Goal: Use online tool/utility: Utilize a website feature to perform a specific function

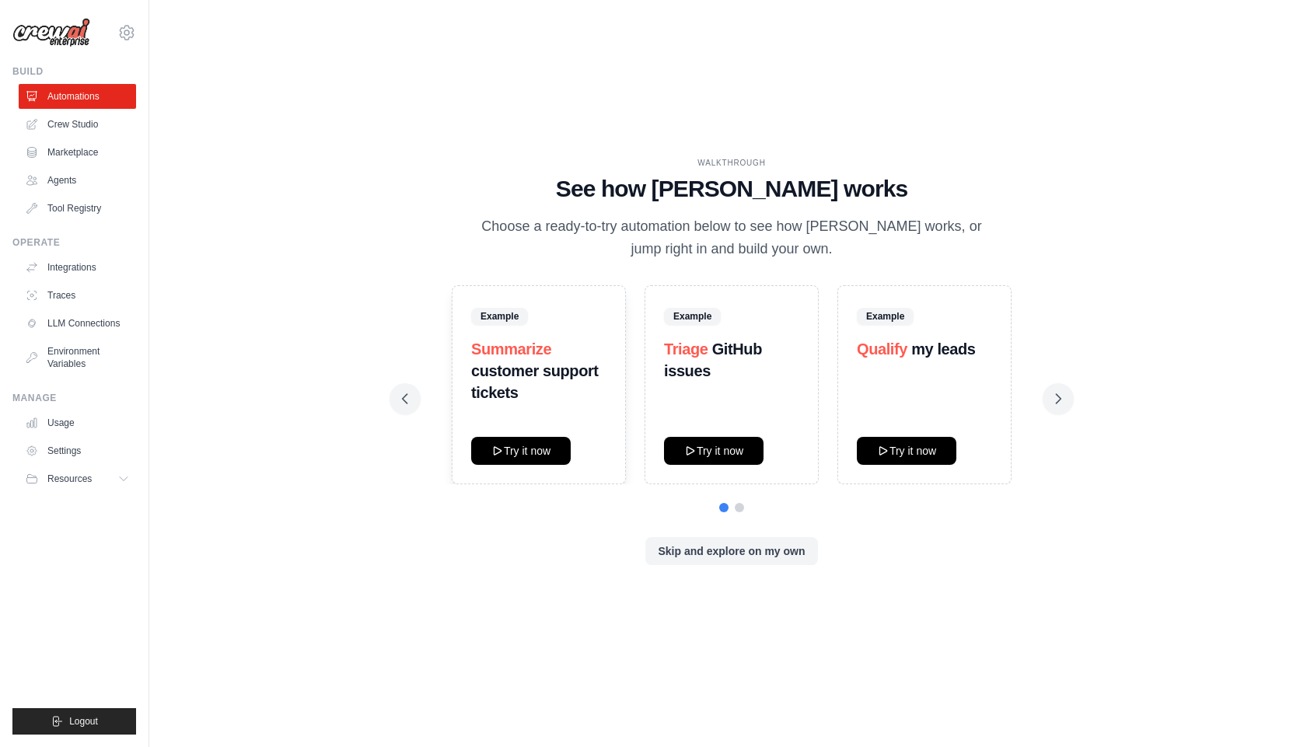
click at [603, 184] on h1 "See how CrewAI works" at bounding box center [732, 189] width 660 height 28
drag, startPoint x: 603, startPoint y: 184, endPoint x: 789, endPoint y: 192, distance: 186.1
click at [789, 192] on h1 "See how CrewAI works" at bounding box center [732, 189] width 660 height 28
click at [808, 192] on h1 "See how CrewAI works" at bounding box center [732, 189] width 660 height 28
drag, startPoint x: 855, startPoint y: 193, endPoint x: 609, endPoint y: 197, distance: 245.8
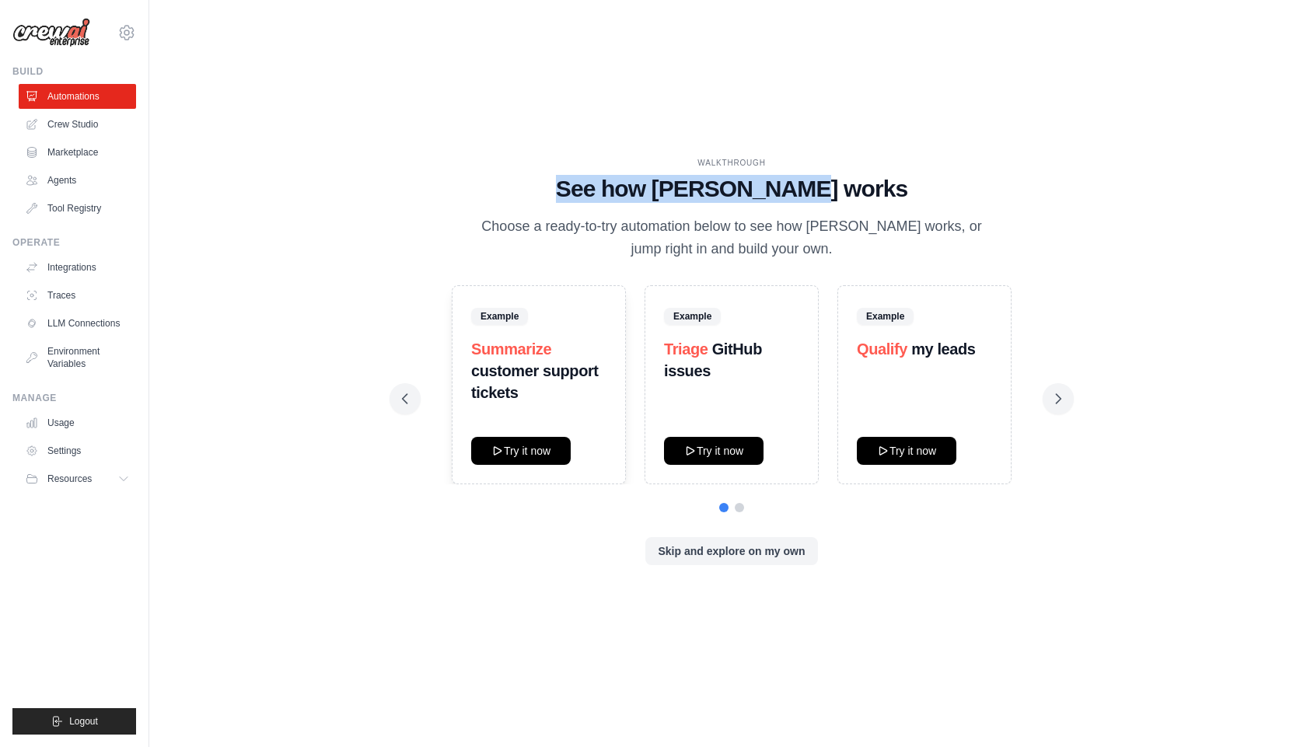
click at [609, 197] on h1 "See how CrewAI works" at bounding box center [732, 189] width 660 height 28
click at [91, 125] on link "Crew Studio" at bounding box center [78, 124] width 117 height 25
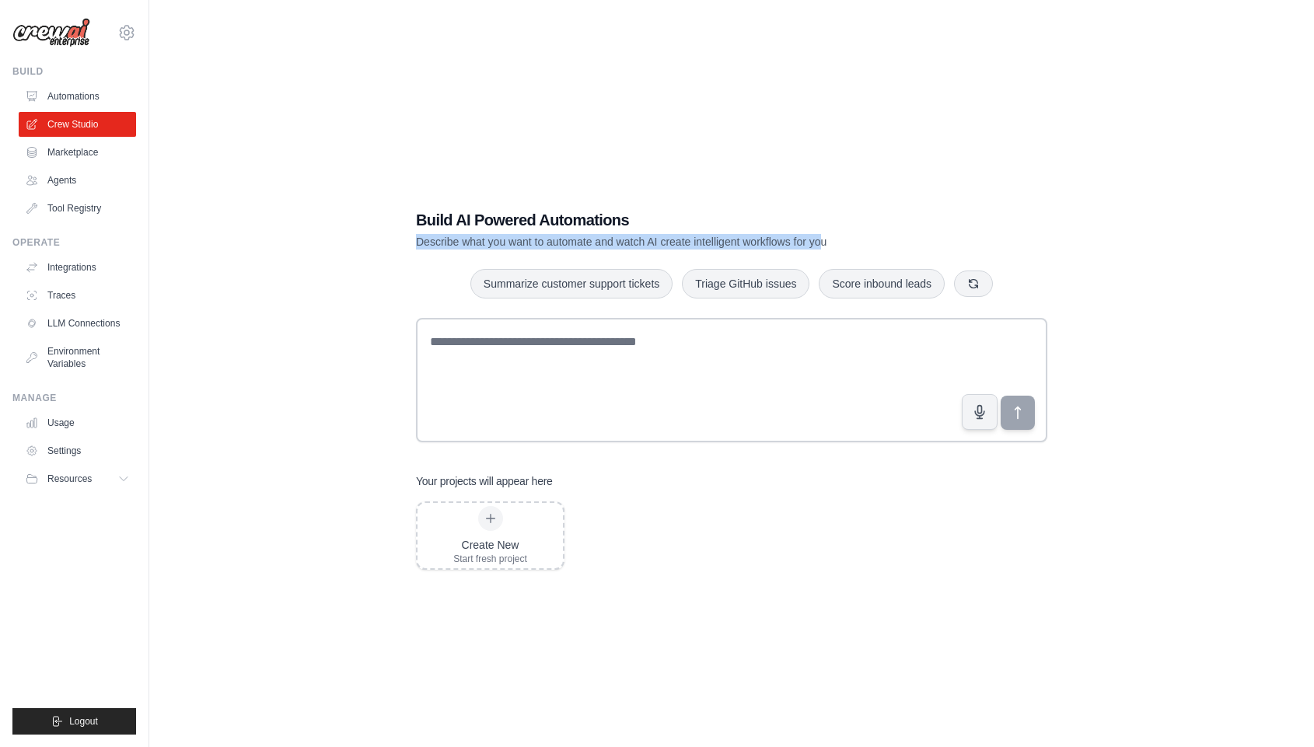
drag, startPoint x: 418, startPoint y: 238, endPoint x: 827, endPoint y: 238, distance: 408.3
click at [827, 238] on p "Describe what you want to automate and watch AI create intelligent workflows fo…" at bounding box center [677, 242] width 523 height 16
drag, startPoint x: 827, startPoint y: 238, endPoint x: 419, endPoint y: 254, distance: 407.9
click at [419, 254] on div "Build AI Powered Automations Describe what you want to automate and watch AI cr…" at bounding box center [731, 389] width 669 height 411
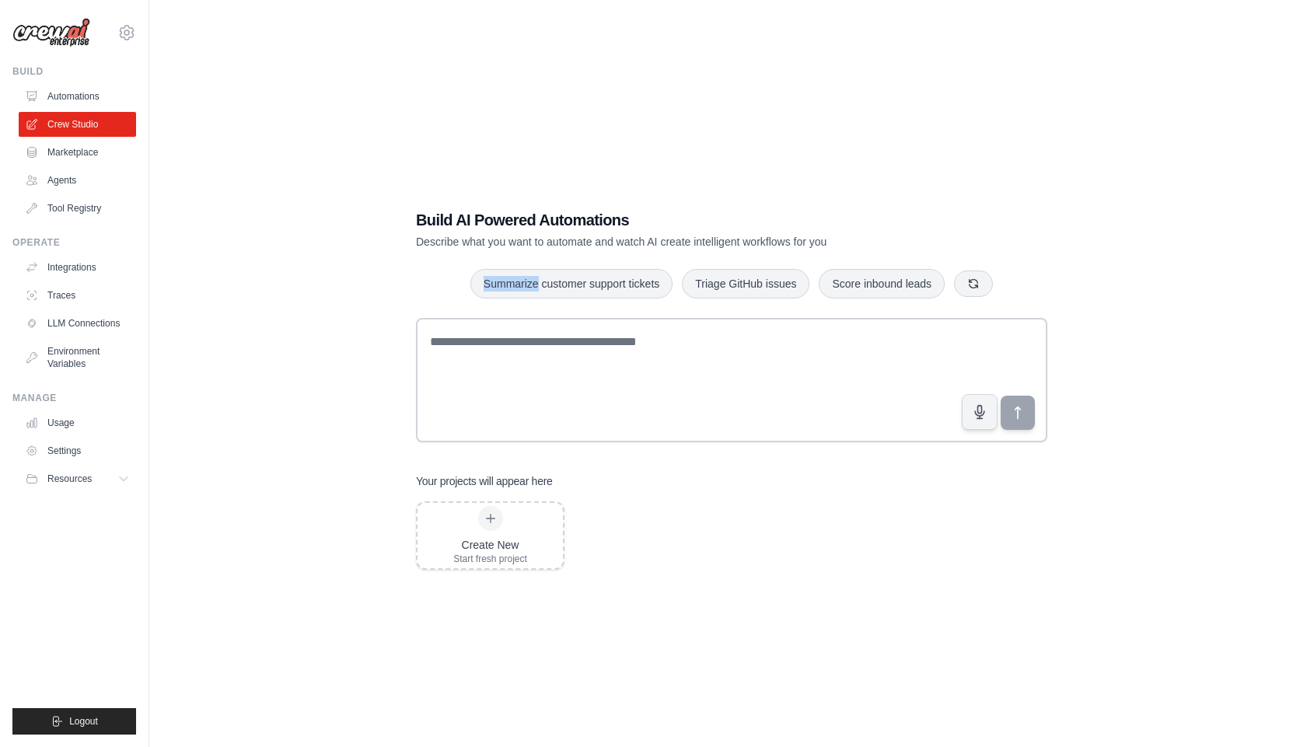
click at [420, 254] on div "Build AI Powered Automations Describe what you want to automate and watch AI cr…" at bounding box center [731, 389] width 669 height 411
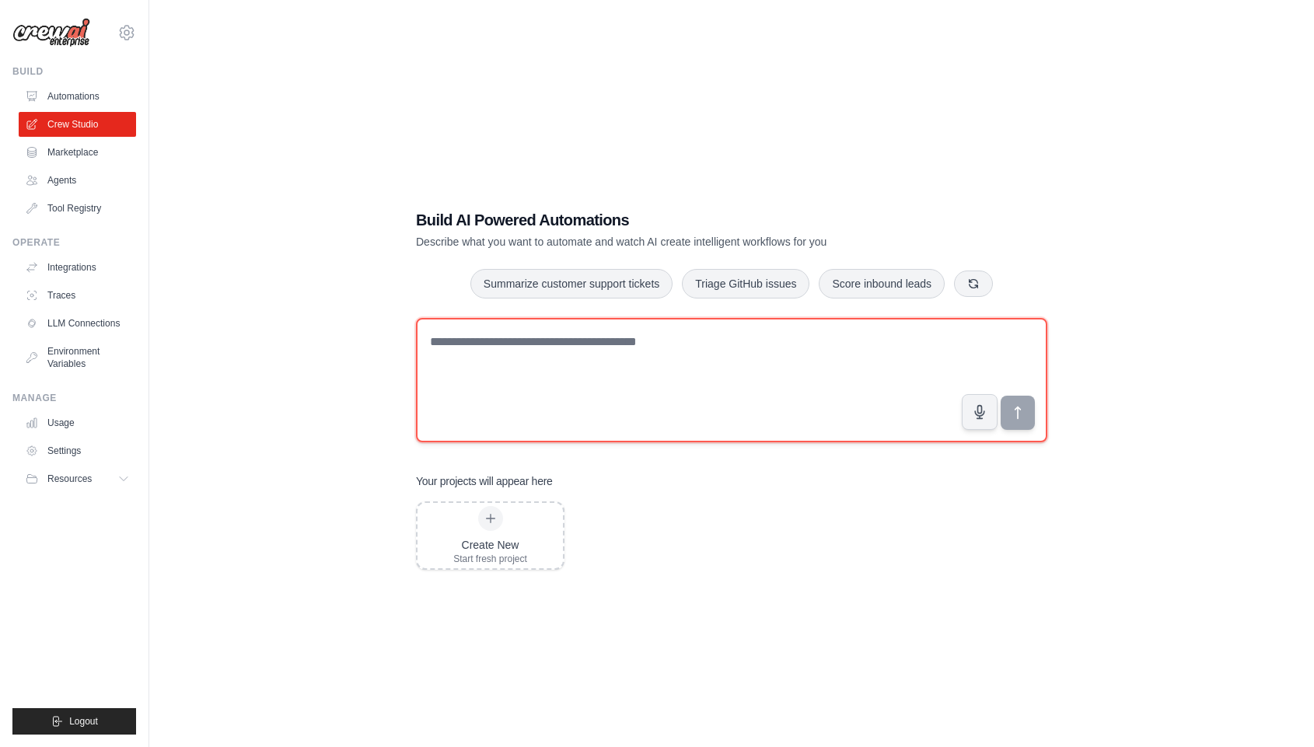
click at [603, 369] on textarea at bounding box center [732, 380] width 632 height 124
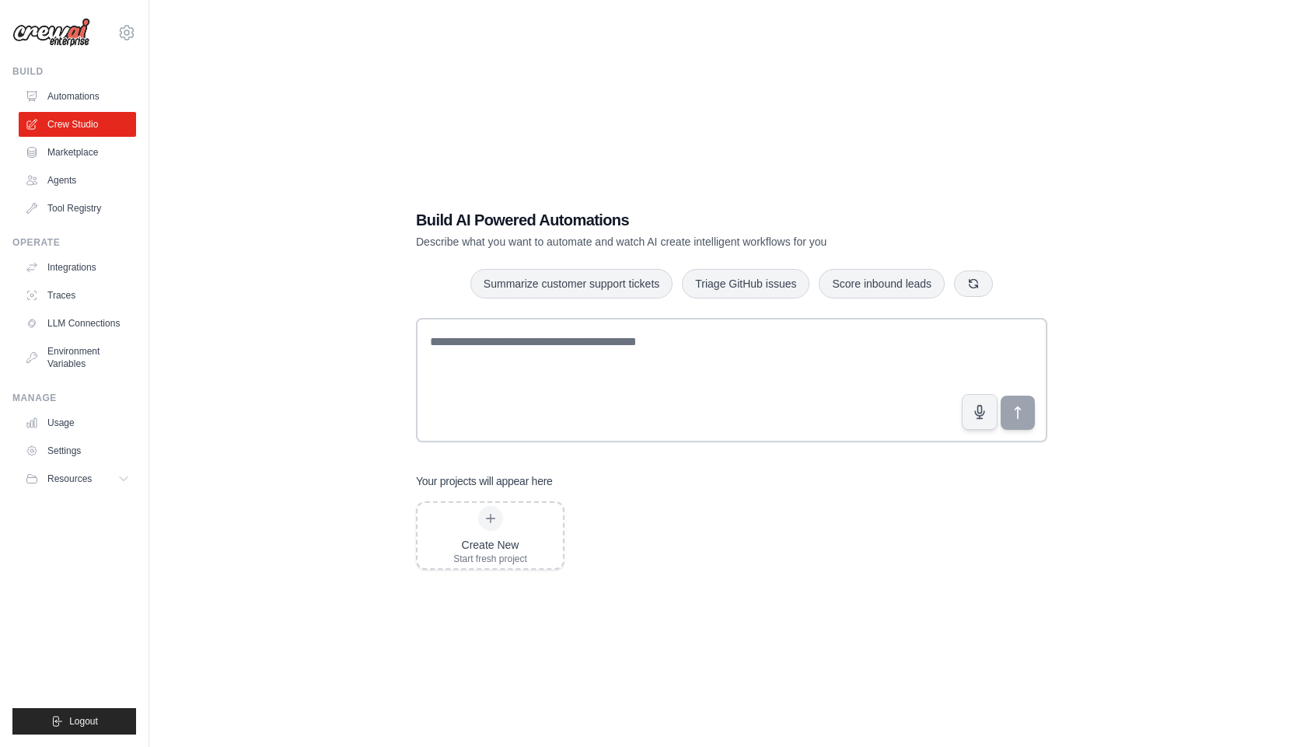
click at [723, 145] on div "Build AI Powered Automations Describe what you want to automate and watch AI cr…" at bounding box center [731, 389] width 1115 height 747
click at [59, 186] on link "Agents" at bounding box center [78, 180] width 117 height 25
